Goal: Transaction & Acquisition: Obtain resource

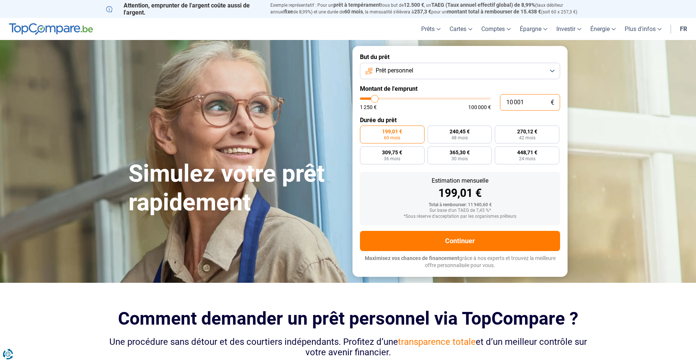
drag, startPoint x: 543, startPoint y: 101, endPoint x: 497, endPoint y: 96, distance: 47.0
click at [497, 96] on div "10 001 € 1 250 € 100 000 €" at bounding box center [460, 102] width 200 height 16
type input "0"
type input "1250"
type input "1"
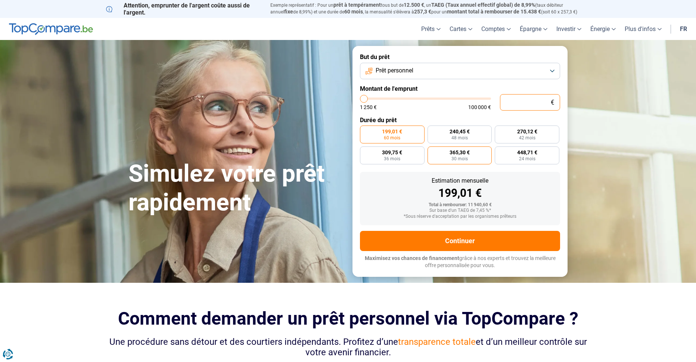
type input "1250"
type input "15"
type input "1250"
type input "150"
type input "1250"
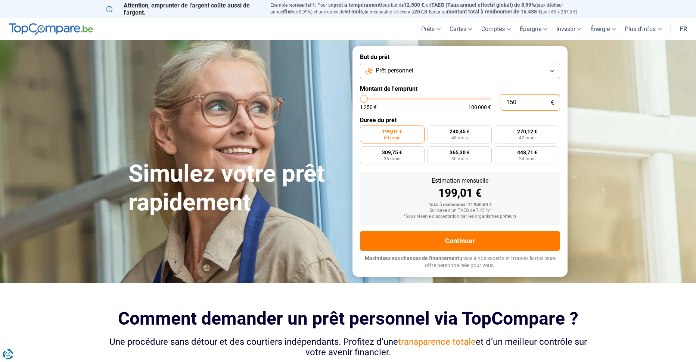
type input "1 500"
type input "1500"
type input "1 500"
radio input "true"
click at [423, 116] on form "But du prêt Prêt personnel Montant de l'emprunt 1 500 € 1 250 € 100 000 € Durée…" at bounding box center [460, 161] width 215 height 230
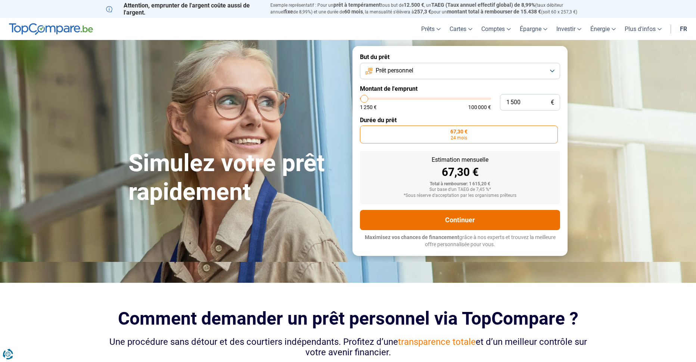
click at [450, 220] on button "Continuer" at bounding box center [460, 220] width 200 height 20
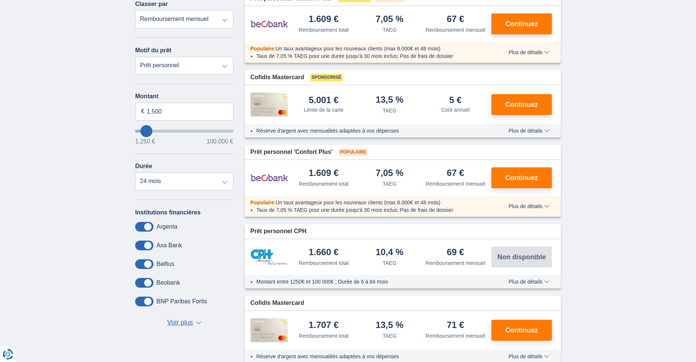
scroll to position [149, 0]
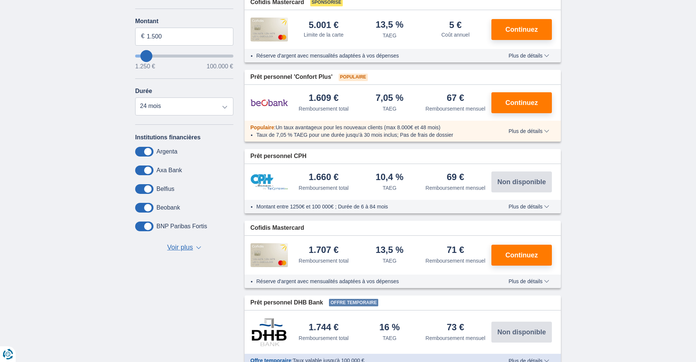
click at [182, 245] on span "Voir plus" at bounding box center [180, 248] width 26 height 10
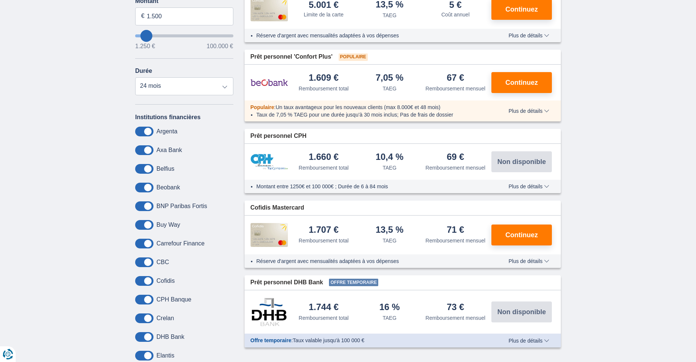
scroll to position [112, 0]
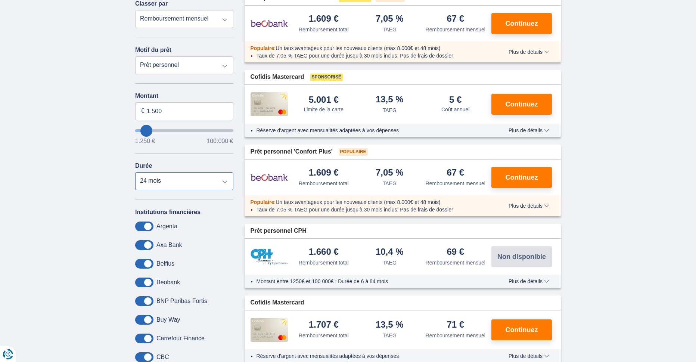
click at [213, 187] on select "12 mois 18 mois 24 mois" at bounding box center [184, 181] width 98 height 18
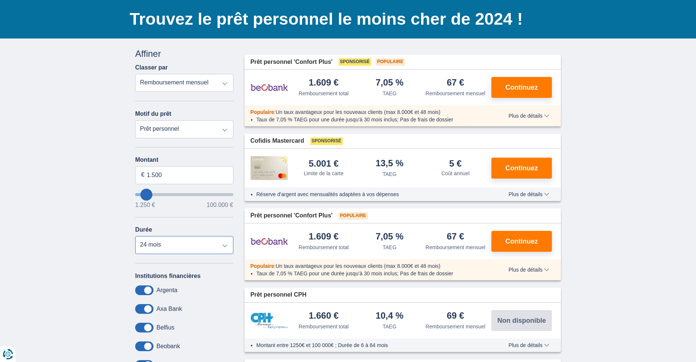
scroll to position [0, 0]
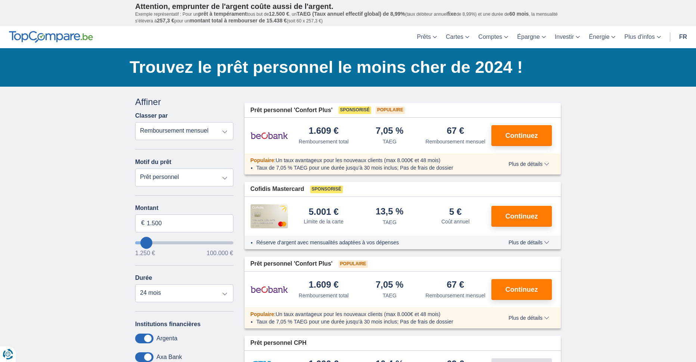
click at [192, 126] on select "Remboursement total TAEG Remboursement mensuel" at bounding box center [184, 131] width 98 height 18
select select "trp+"
click at [135, 122] on select "Remboursement total TAEG Remboursement mensuel" at bounding box center [184, 131] width 98 height 18
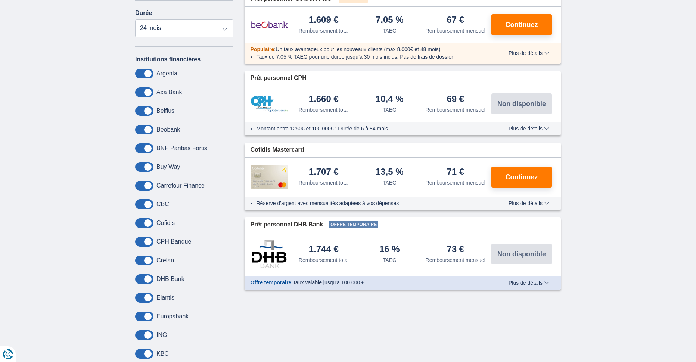
scroll to position [261, 0]
